Goal: Find contact information: Find contact information

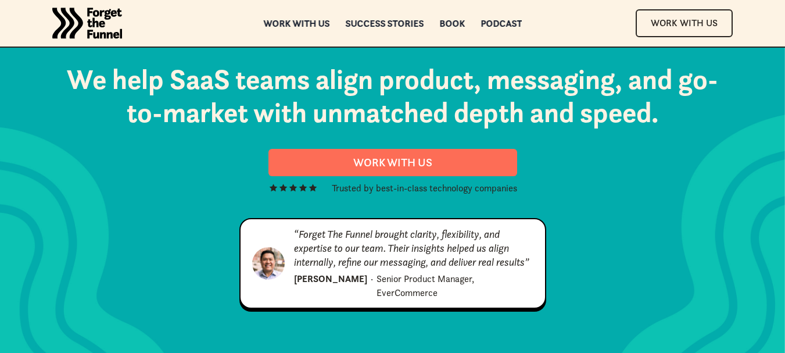
scroll to position [5939, 0]
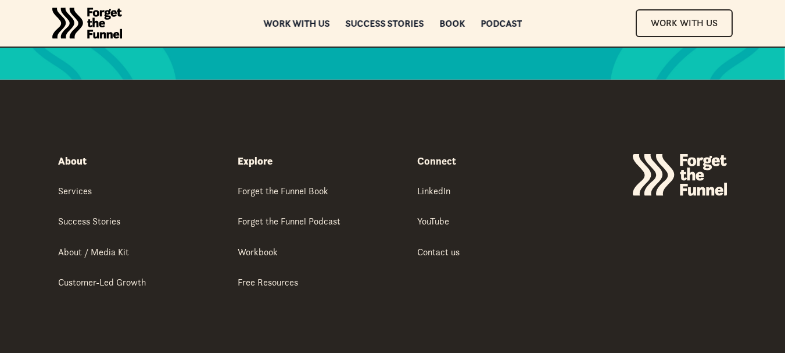
click at [428, 352] on div "copyright 2025 All rights Reserved. Privacy Policy Terms of Use" at bounding box center [393, 358] width 236 height 11
click at [431, 301] on div "About Services Success Stories About / Media Kit Customer-Led Growth Success st…" at bounding box center [392, 242] width 669 height 324
click at [431, 352] on link "Privacy Policy" at bounding box center [428, 359] width 48 height 10
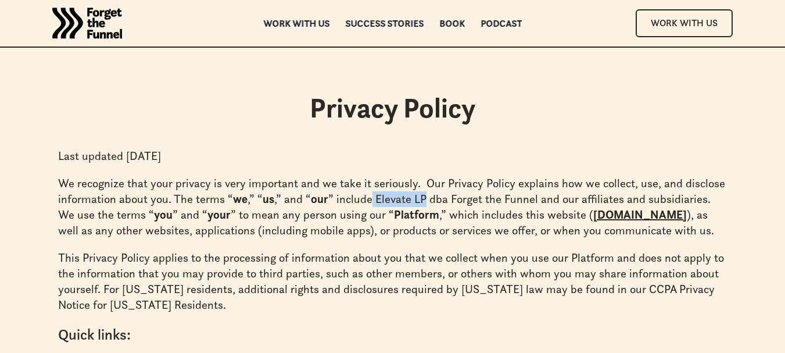
drag, startPoint x: 402, startPoint y: 201, endPoint x: 418, endPoint y: 205, distance: 16.1
click at [418, 205] on p "We recognize that your privacy is very important and we take it seriously. Our …" at bounding box center [392, 206] width 669 height 63
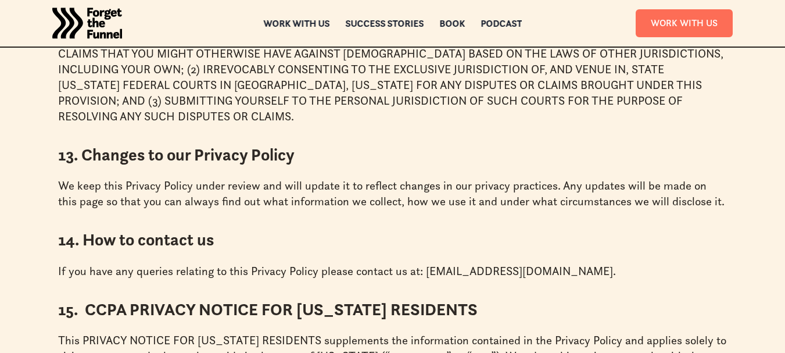
scroll to position [8440, 0]
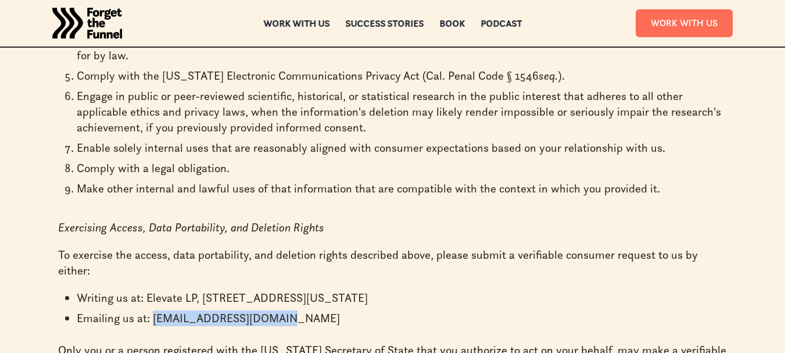
drag, startPoint x: 188, startPoint y: 175, endPoint x: 274, endPoint y: 171, distance: 86.1
click at [274, 310] on li "Emailing us at: us@forgetthefunnel.com" at bounding box center [402, 318] width 650 height 16
copy li "us@forgetthefunnel.com"
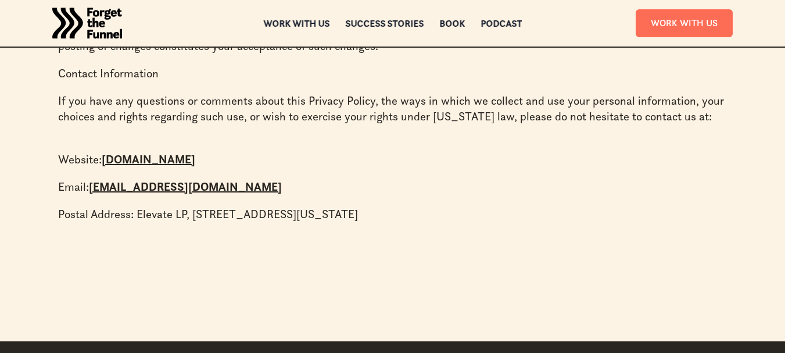
scroll to position [9628, 0]
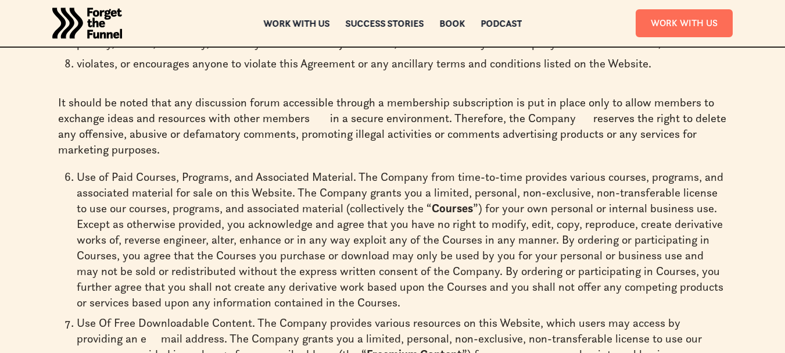
scroll to position [1637, 0]
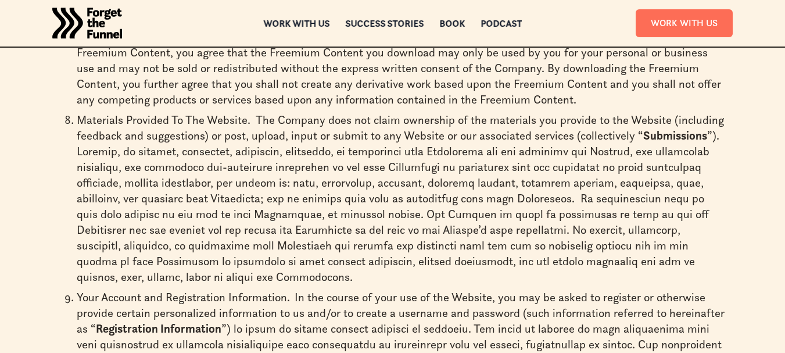
click at [528, 239] on li "Materials Provided To The Website. The Company does not claim ownership of the …" at bounding box center [402, 198] width 650 height 173
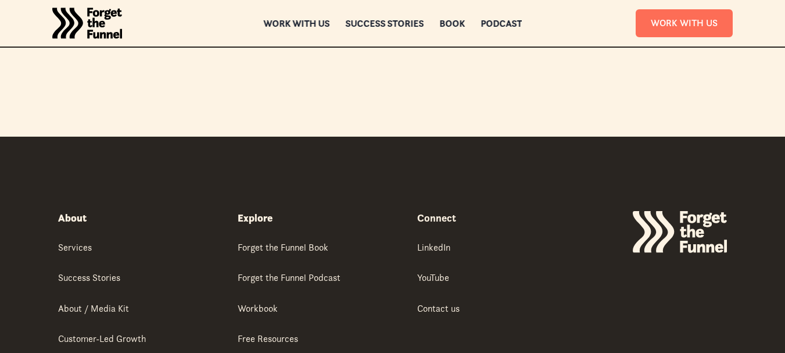
scroll to position [4561, 0]
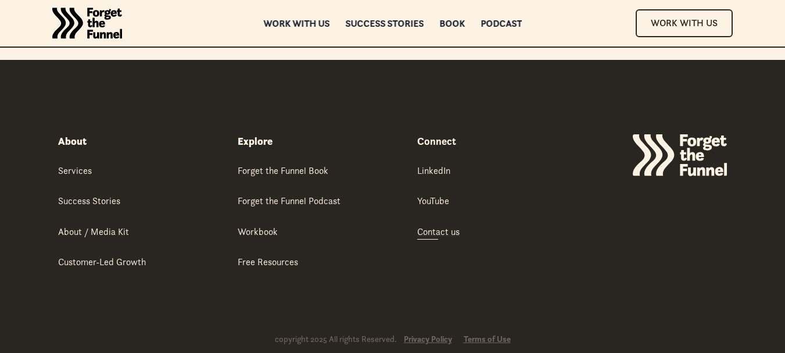
drag, startPoint x: 523, startPoint y: 267, endPoint x: 429, endPoint y: 205, distance: 112.6
click at [429, 225] on div "Contact us" at bounding box center [438, 231] width 42 height 13
click at [431, 225] on div "Contact us" at bounding box center [438, 231] width 42 height 13
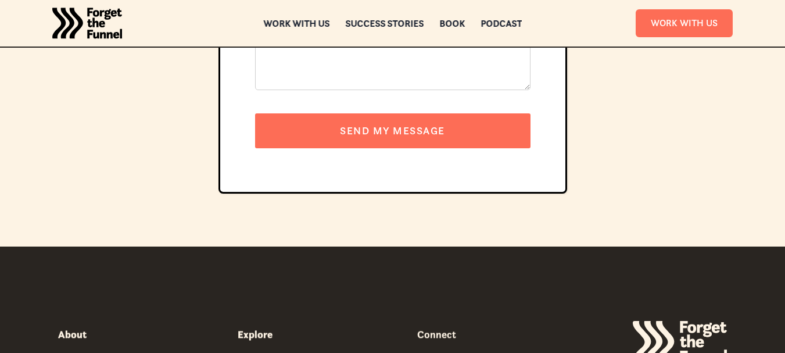
scroll to position [581, 0]
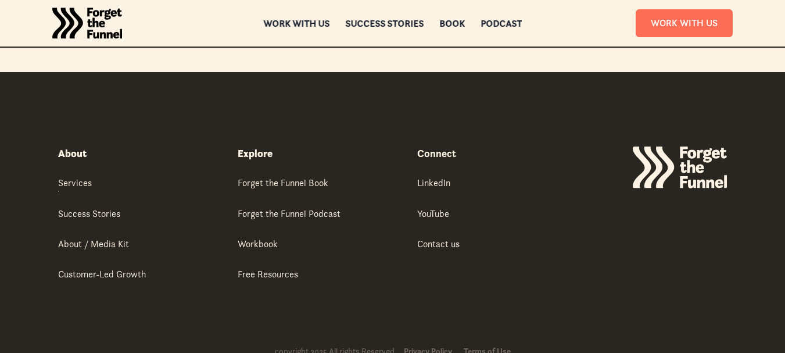
click at [66, 152] on div "About" at bounding box center [72, 153] width 28 height 14
